Goal: Task Accomplishment & Management: Complete application form

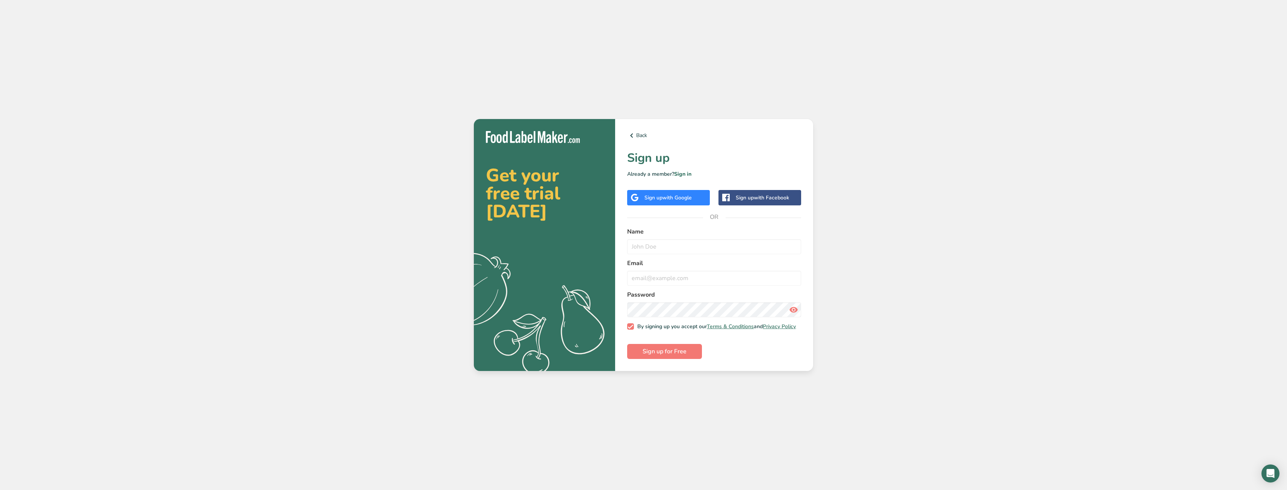
click at [674, 198] on span "with Google" at bounding box center [676, 197] width 29 height 7
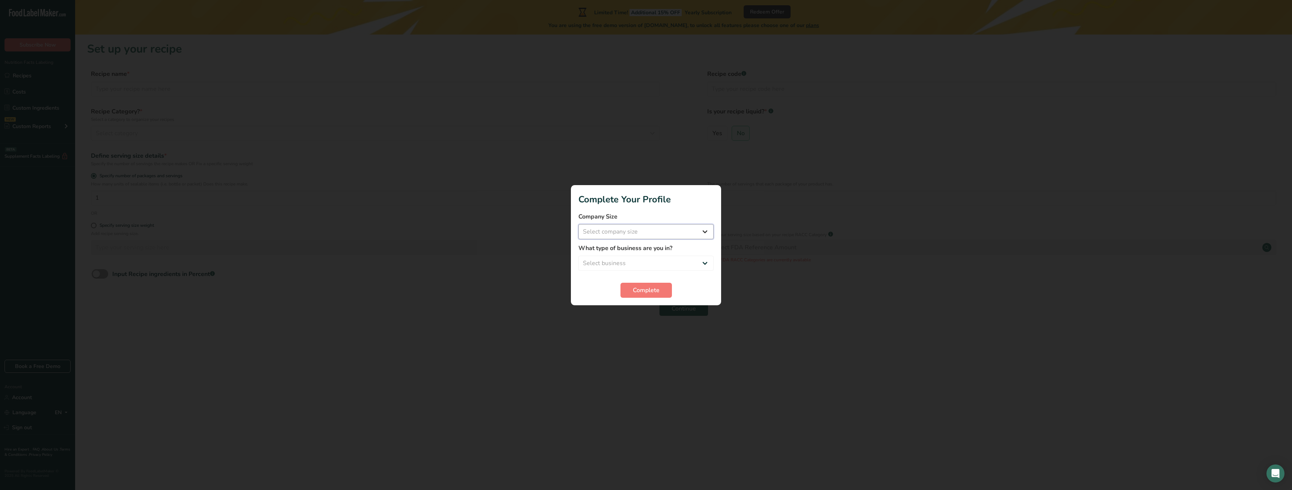
click at [634, 232] on select "Select company size Fewer than 10 Employees 10 to 50 Employees 51 to 500 Employ…" at bounding box center [646, 231] width 135 height 15
select select "1"
click at [579, 224] on select "Select company size Fewer than 10 Employees 10 to 50 Employees 51 to 500 Employ…" at bounding box center [646, 231] width 135 height 15
click at [636, 257] on select "Select business Packaged Food Manufacturer Restaurant & Cafe Bakery Meal Plans …" at bounding box center [646, 263] width 135 height 15
select select "1"
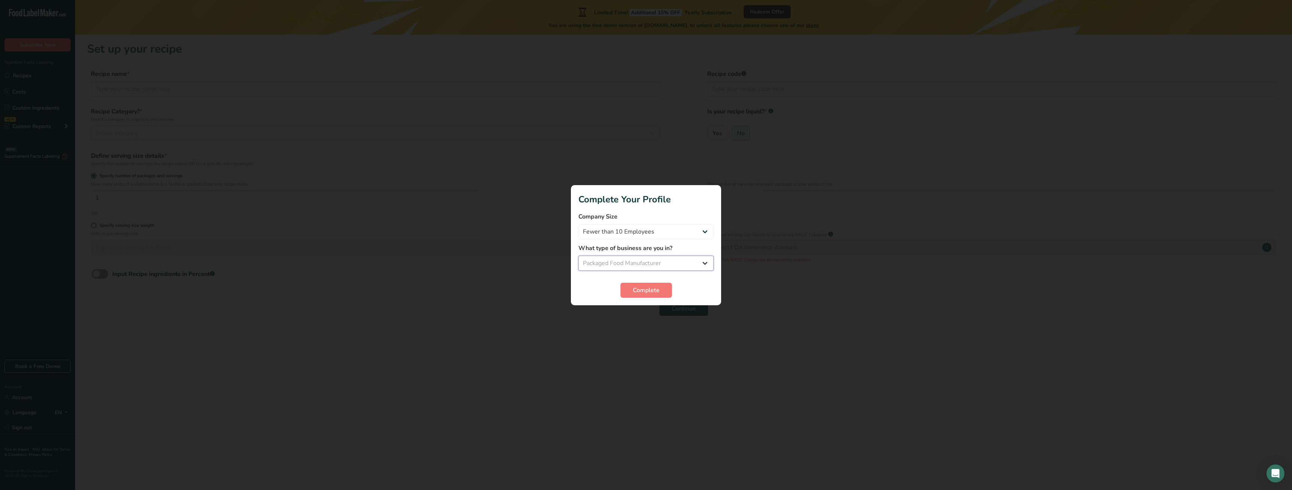
click at [579, 256] on select "Select business Packaged Food Manufacturer Restaurant & Cafe Bakery Meal Plans …" at bounding box center [646, 263] width 135 height 15
click at [634, 294] on span "Complete" at bounding box center [646, 290] width 27 height 9
